Goal: Navigation & Orientation: Find specific page/section

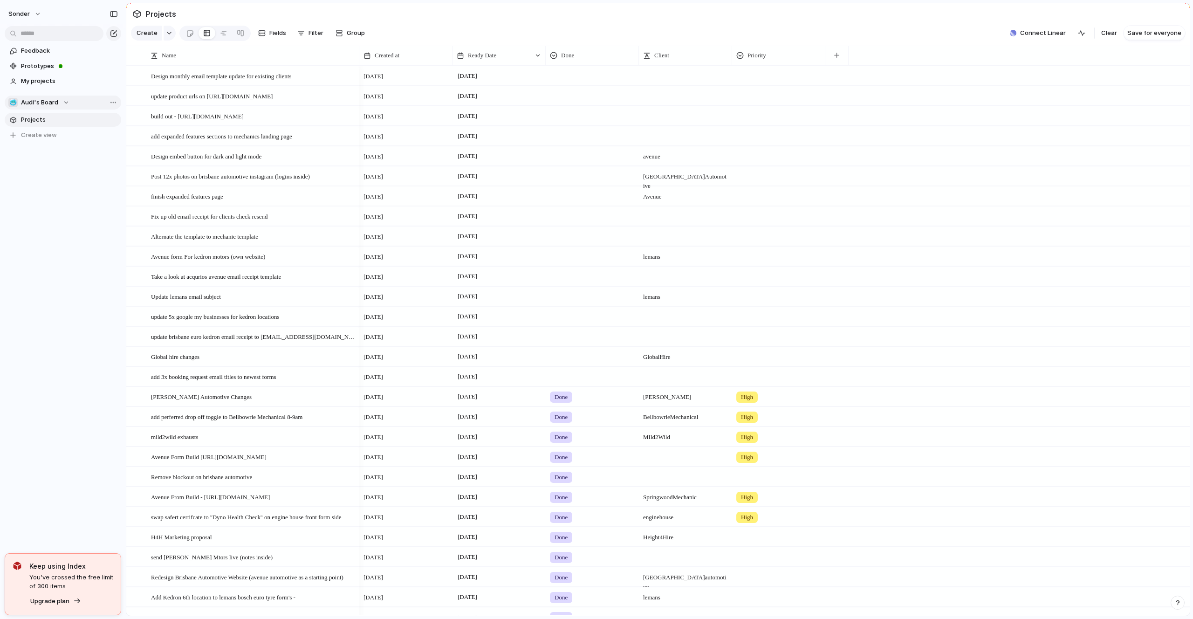
click at [53, 109] on button "🥶 Audi's Board" at bounding box center [63, 103] width 116 height 14
click at [61, 163] on div "☠️ Toms Board" at bounding box center [38, 168] width 49 height 11
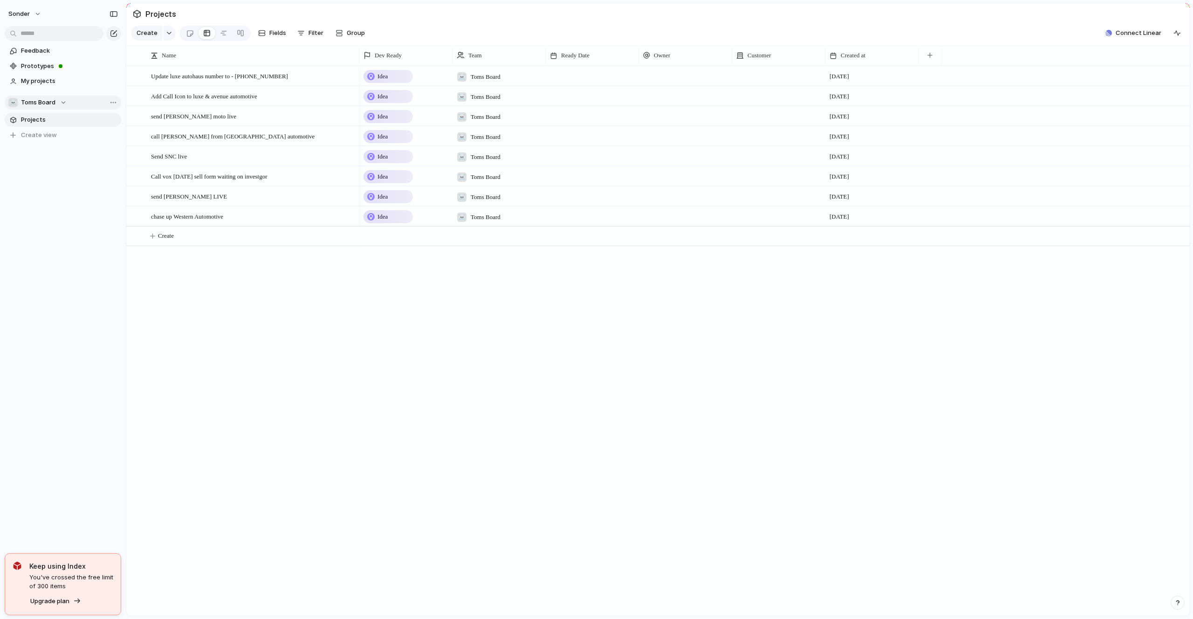
click at [46, 106] on span "Toms Board" at bounding box center [38, 102] width 34 height 9
click at [58, 154] on span "Audi's Board" at bounding box center [47, 152] width 37 height 9
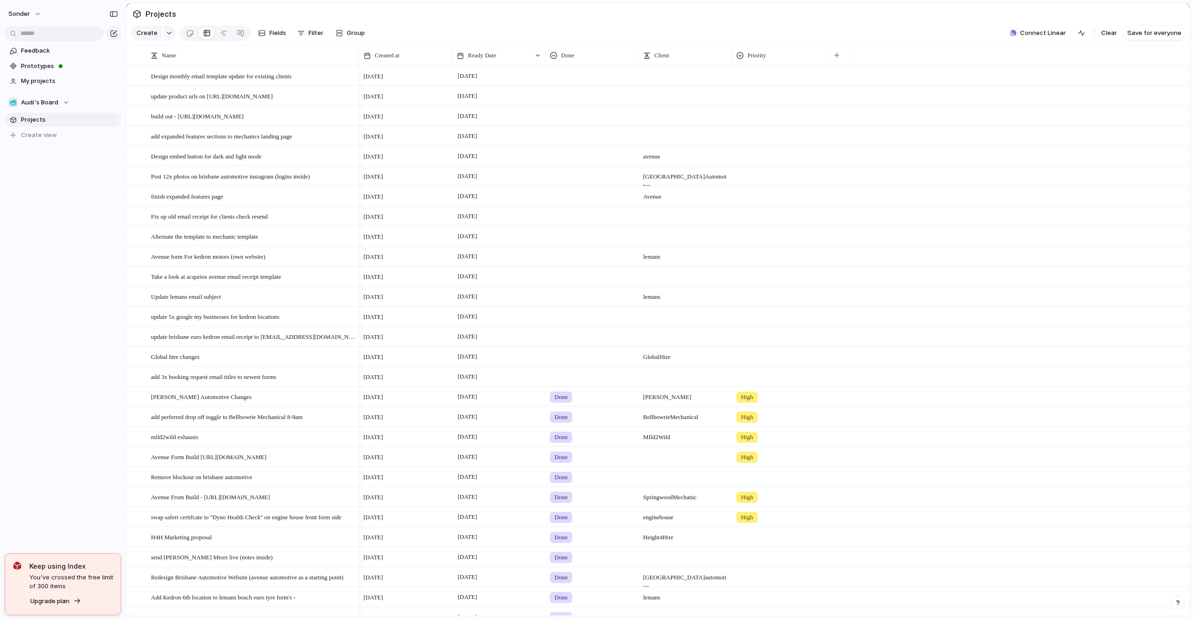
click at [71, 110] on section "🥶 Audi's Board Projects To pick up a draggable item, press the space bar. While…" at bounding box center [63, 115] width 126 height 54
click at [66, 104] on div "🥶 Audi's Board" at bounding box center [38, 102] width 61 height 9
click at [62, 166] on span "Form Builds" at bounding box center [45, 168] width 33 height 9
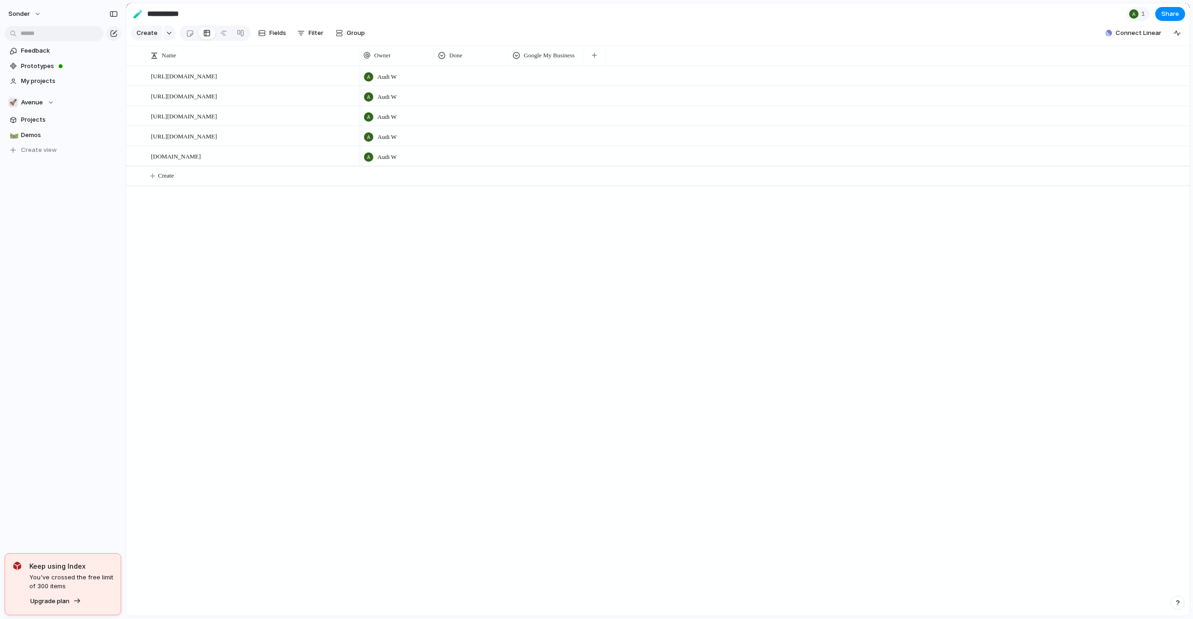
click at [439, 207] on div "Audi W Audi W Audi W Audi W Audi W" at bounding box center [774, 341] width 830 height 550
